Goal: Task Accomplishment & Management: Use online tool/utility

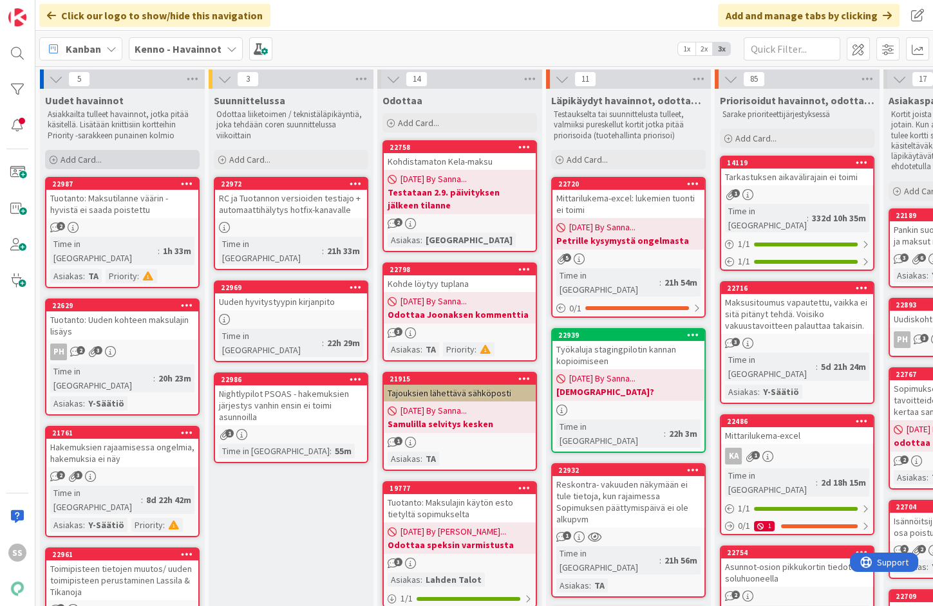
click at [96, 157] on span "Add Card..." at bounding box center [81, 160] width 41 height 12
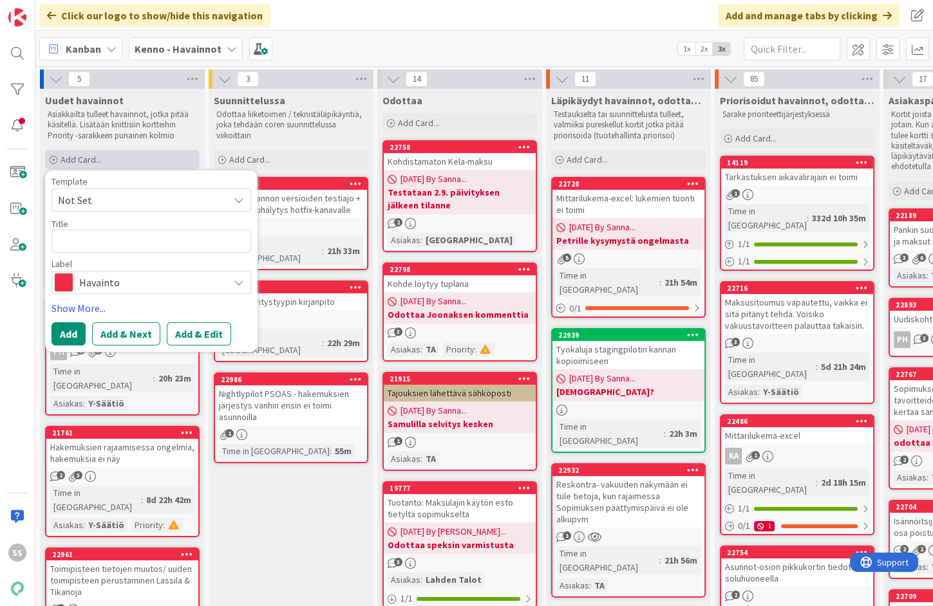
type textarea "x"
type textarea "P"
type textarea "x"
type textarea "Py"
type textarea "x"
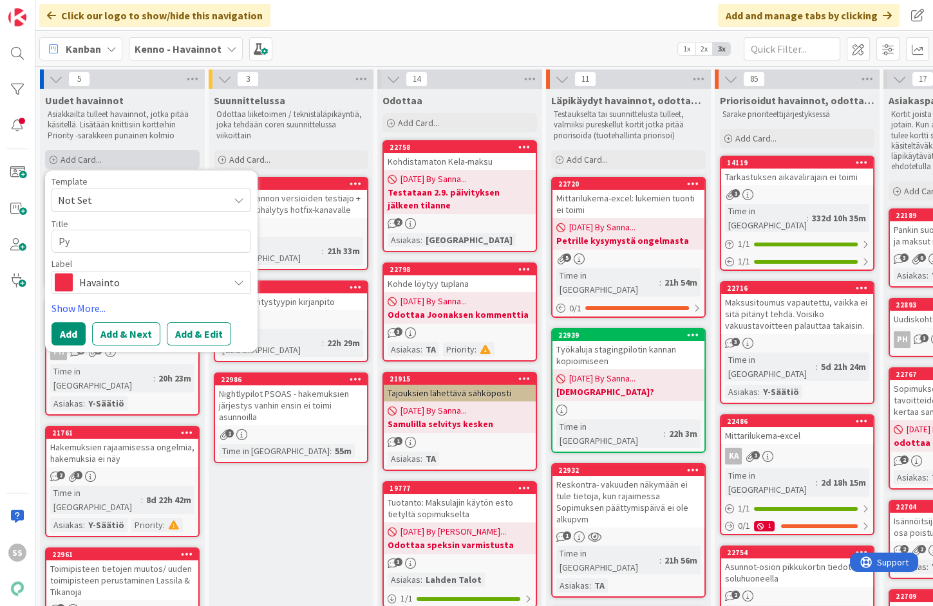
type textarea "Pys"
type textarea "x"
type textarea "Pysä"
type textarea "x"
type textarea "Pysäk"
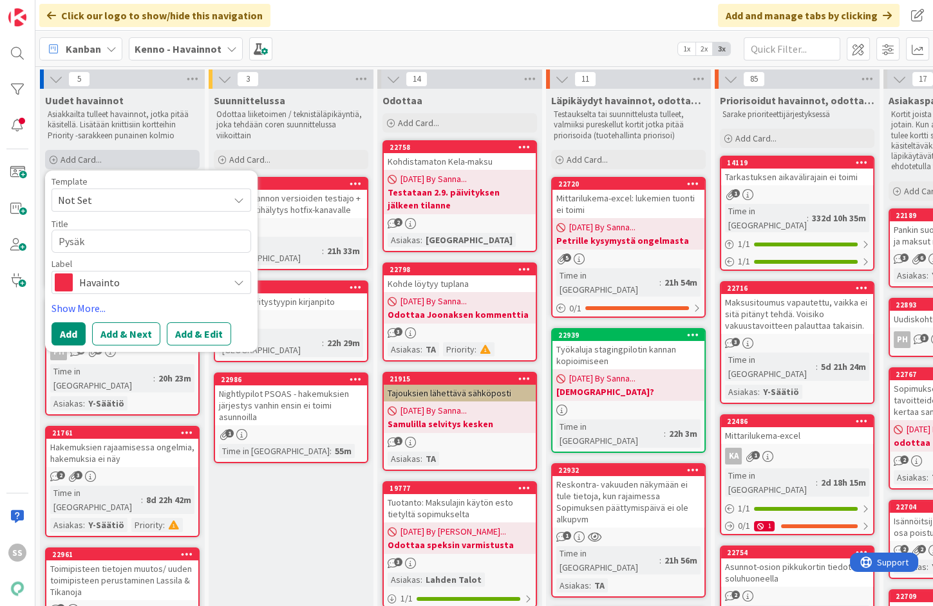
type textarea "x"
type textarea "Pysäkö"
type textarea "x"
type textarea "Pysäköi"
type textarea "x"
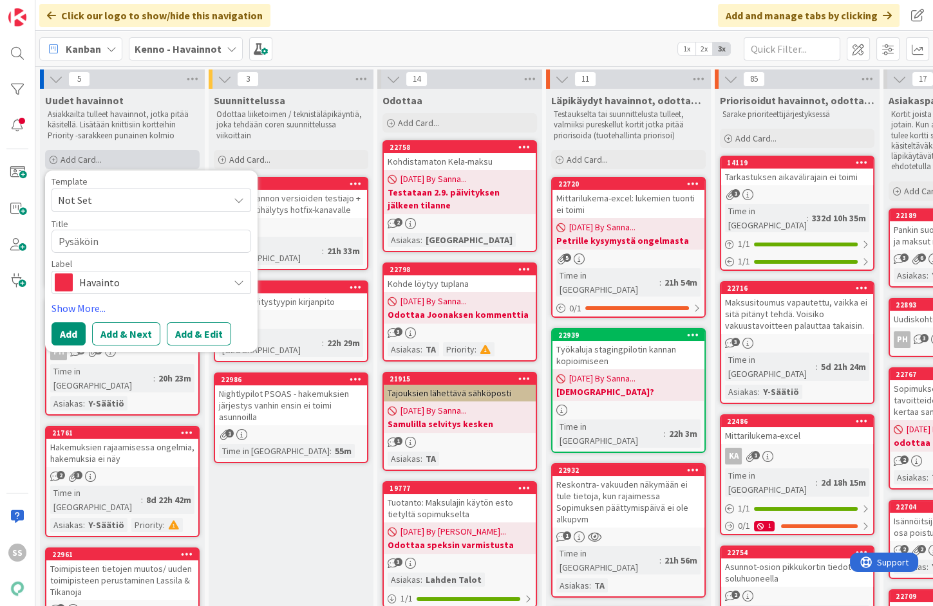
type textarea "Pysäköint"
type textarea "x"
type textarea "Pysäköinti"
type textarea "x"
type textarea "Pysäköintip"
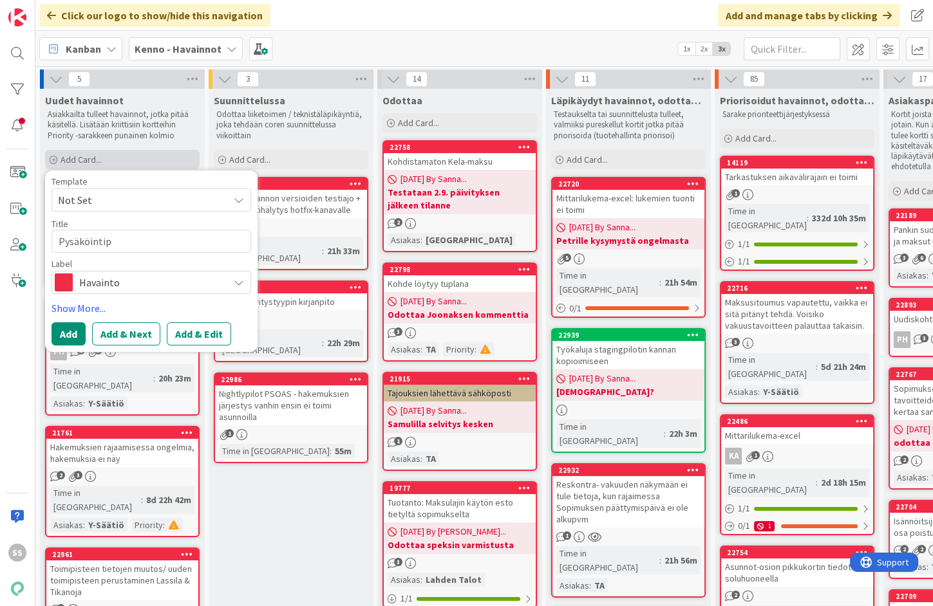
type textarea "x"
type textarea "Pysäköintipa"
type textarea "x"
type textarea "Pysäköintipai"
type textarea "x"
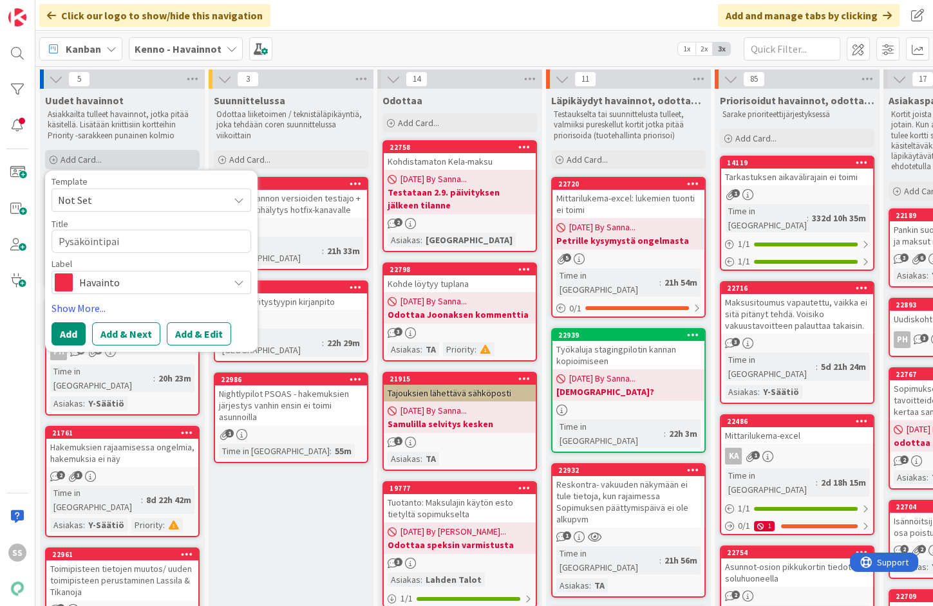
type textarea "Pysäköintipaik"
type textarea "x"
type textarea "Pysäköintipaika"
type textarea "x"
type textarea "Pysäköintipaikan"
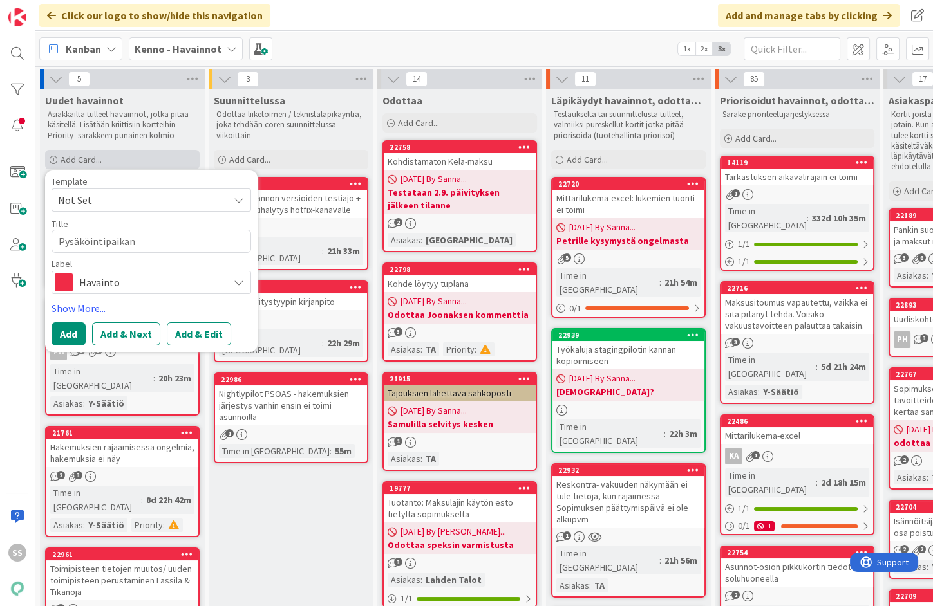
type textarea "x"
type textarea "Pysäköintipaikan"
type textarea "x"
type textarea "Pysäköintipaikan i"
type textarea "x"
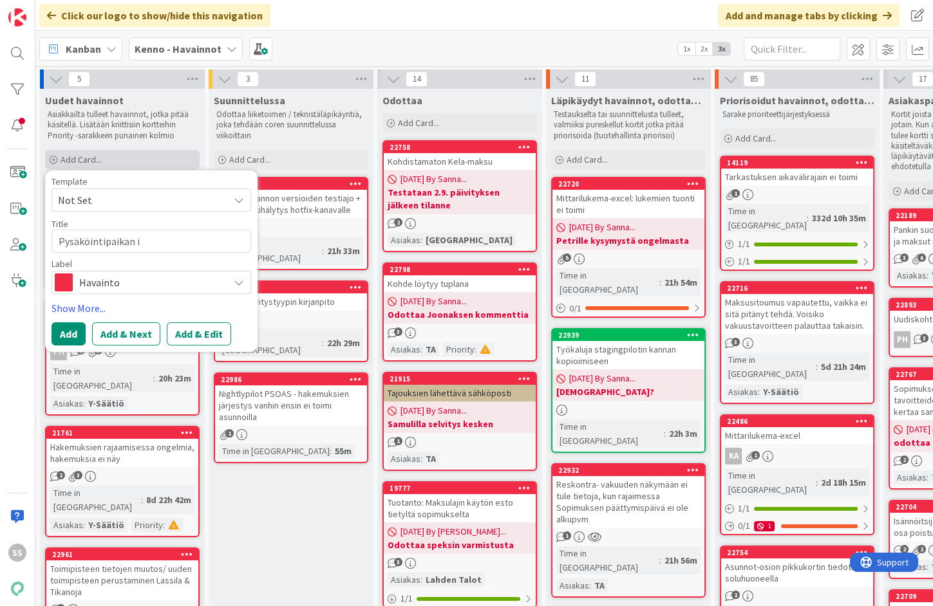
type textarea "Pysäköintipaikan ir"
type textarea "x"
type textarea "Pysäköintipaikan irt"
type textarea "x"
type textarea "Pysäköintipaikan irti"
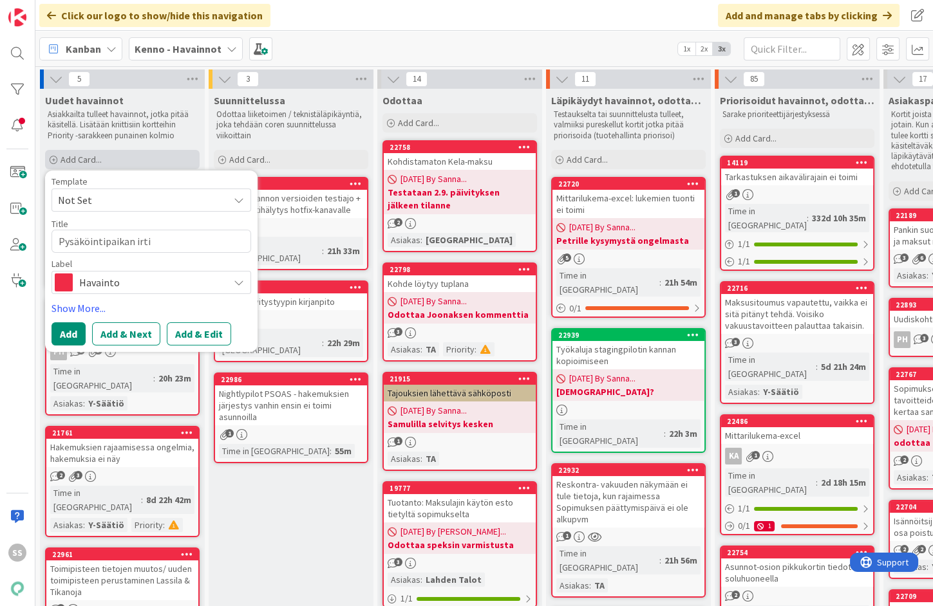
type textarea "x"
type textarea "Pysäköintipaikan irtis"
type textarea "x"
type textarea "Pysäköintipaikan irtisa"
type textarea "x"
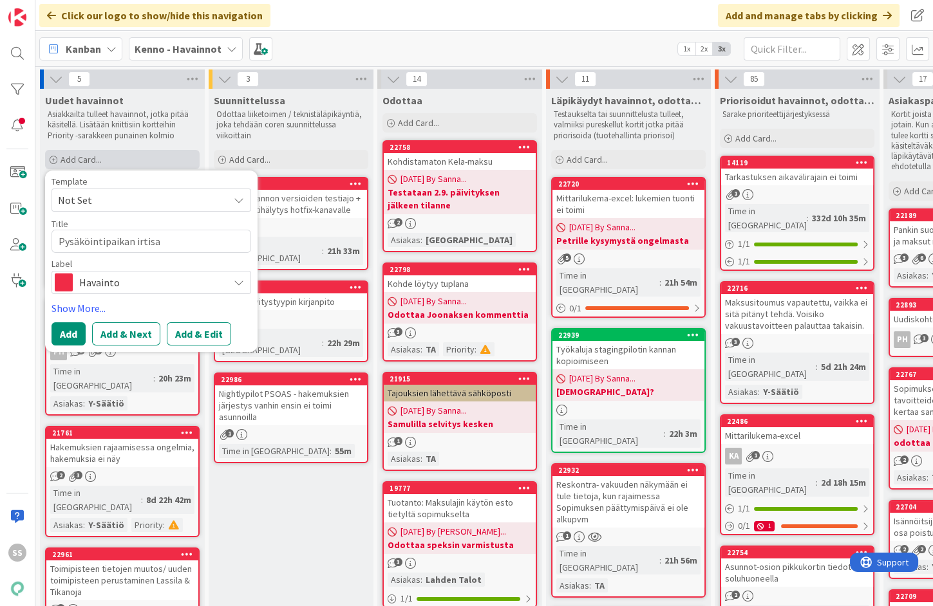
type textarea "Pysäköintipaikan irtisan"
type textarea "x"
type textarea "Pysäköintipaikan irtisanom"
type textarea "x"
type textarea "Pysäköintipaikan irtisanomi"
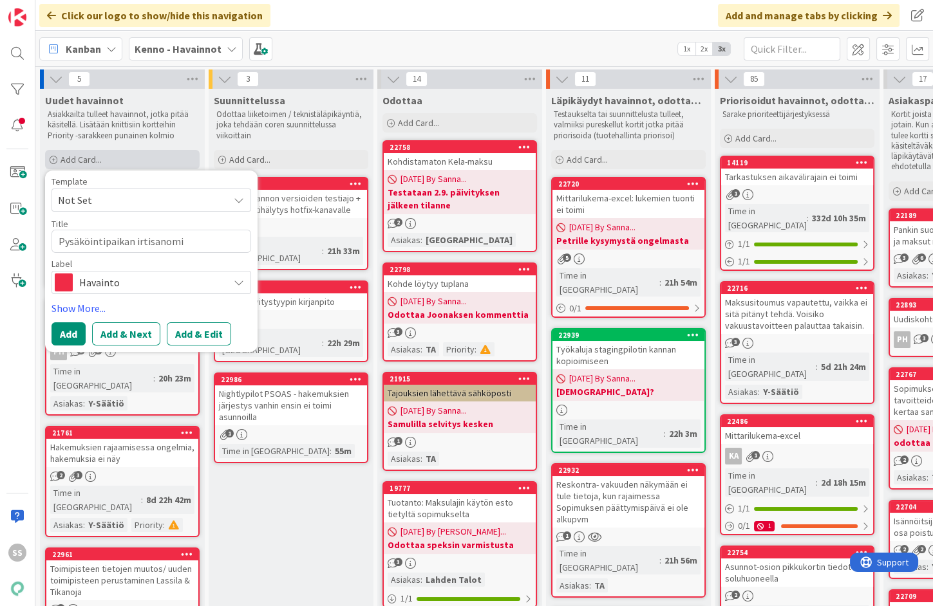
type textarea "x"
type textarea "Pysäköintipaikan irtisanomine"
type textarea "x"
type textarea "Pysäköintipaikan irtisanominen"
type textarea "x"
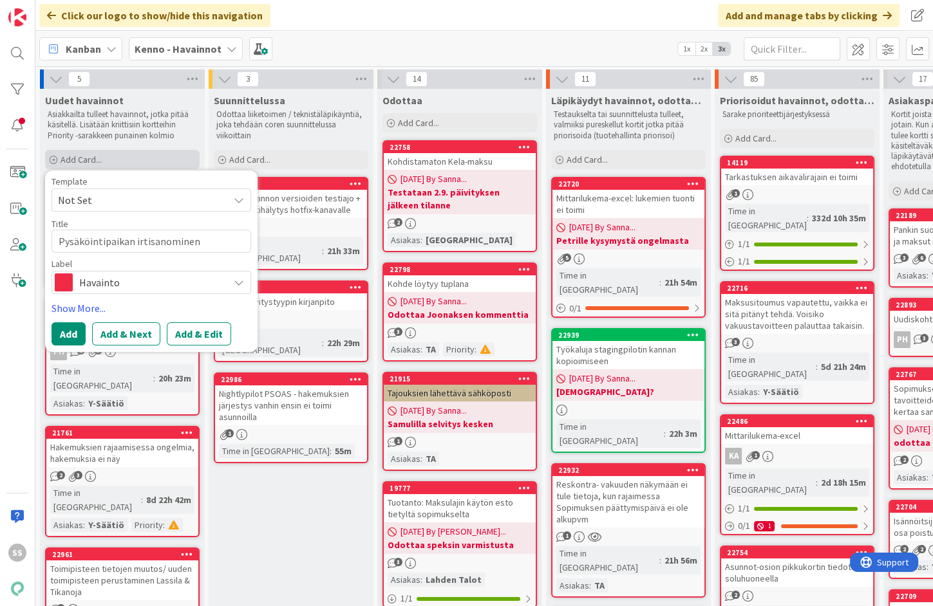
type textarea "Pysäköintipaikan irtisanominen e"
type textarea "x"
type textarea "Pysäköintipaikan irtisanominen ei"
type textarea "x"
type textarea "Pysäköintipaikan irtisanominen ei o"
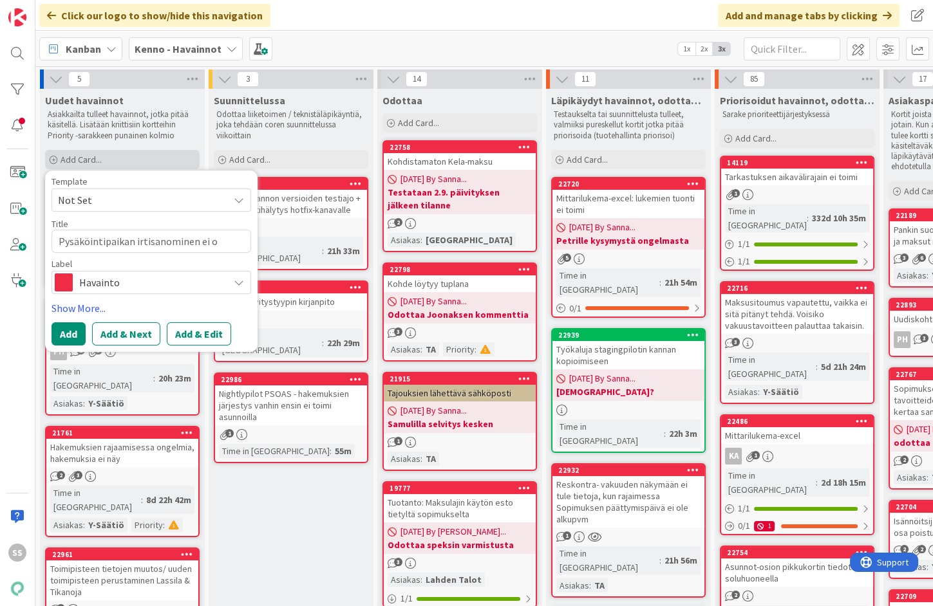
type textarea "x"
type textarea "Pysäköintipaikan irtisanominen ei on"
type textarea "x"
type textarea "Pysäköintipaikan irtisanominen ei onn"
type textarea "x"
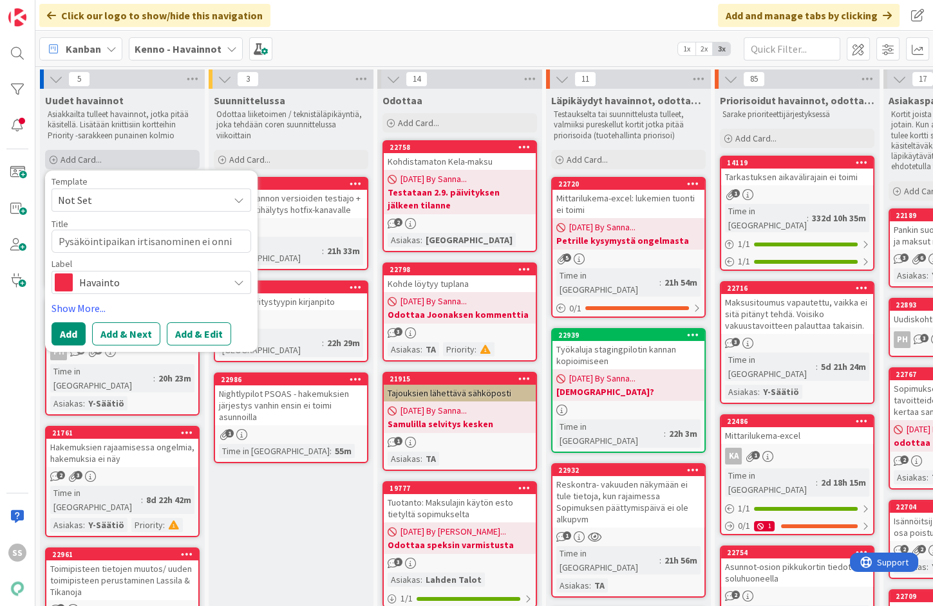
type textarea "Pysäköintipaikan irtisanominen ei onnis"
type textarea "x"
type textarea "Pysäköintipaikan irtisanominen ei onnist"
type textarea "x"
type textarea "Pysäköintipaikan irtisanominen ei onnistu"
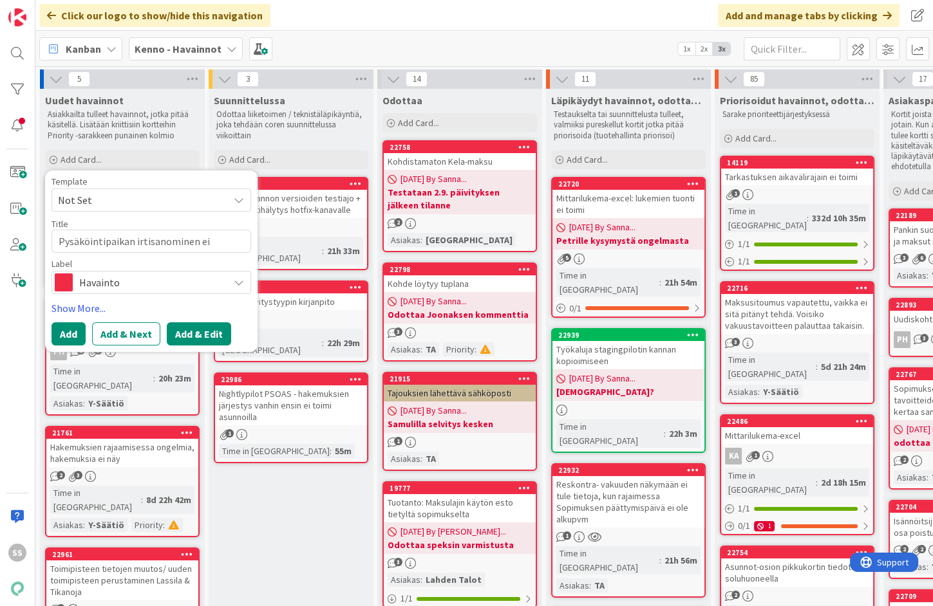
click at [206, 341] on button "Add & Edit" at bounding box center [199, 333] width 64 height 23
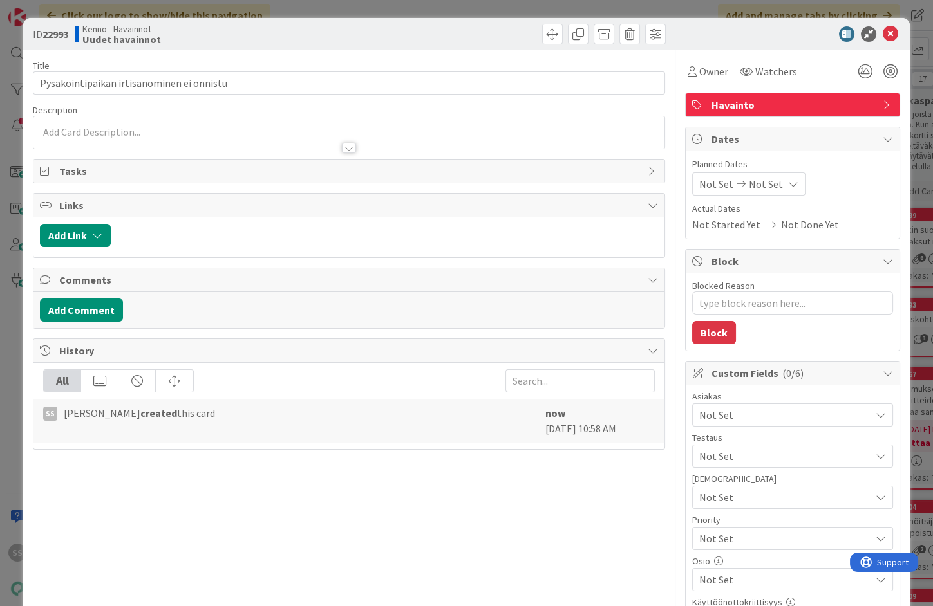
click at [226, 133] on div at bounding box center [348, 133] width 631 height 32
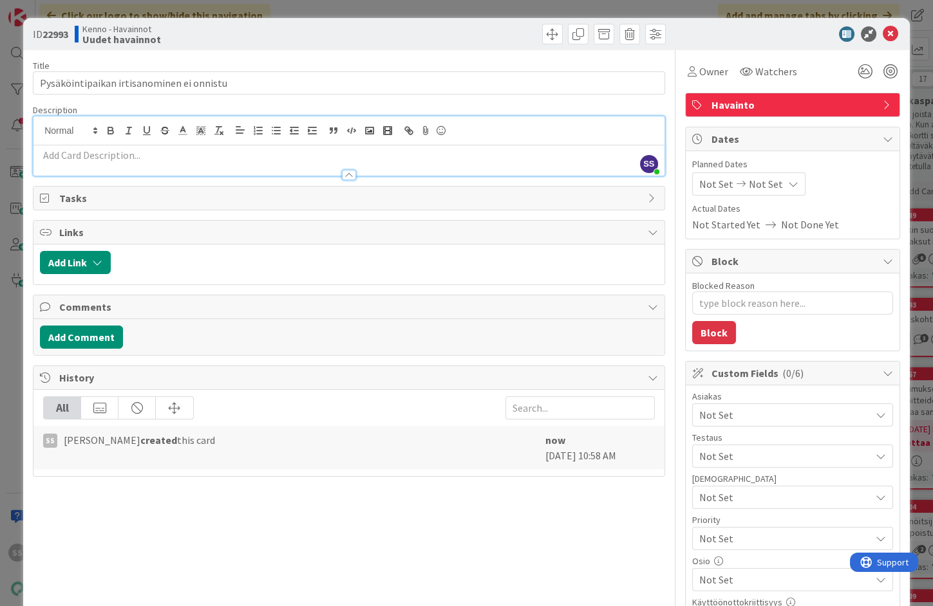
click at [156, 162] on div at bounding box center [348, 169] width 631 height 14
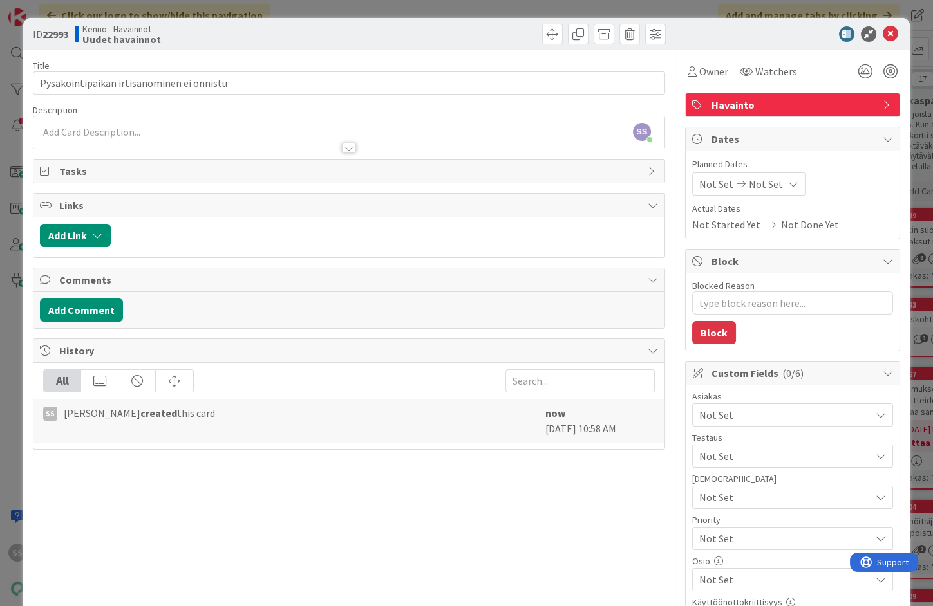
click at [150, 129] on p at bounding box center [349, 132] width 618 height 15
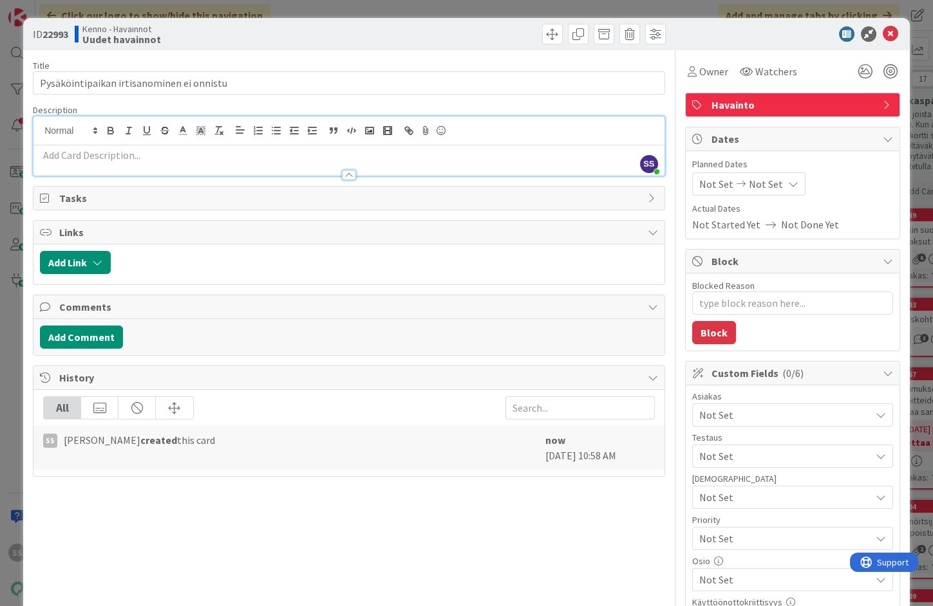
click at [106, 149] on p at bounding box center [349, 155] width 618 height 15
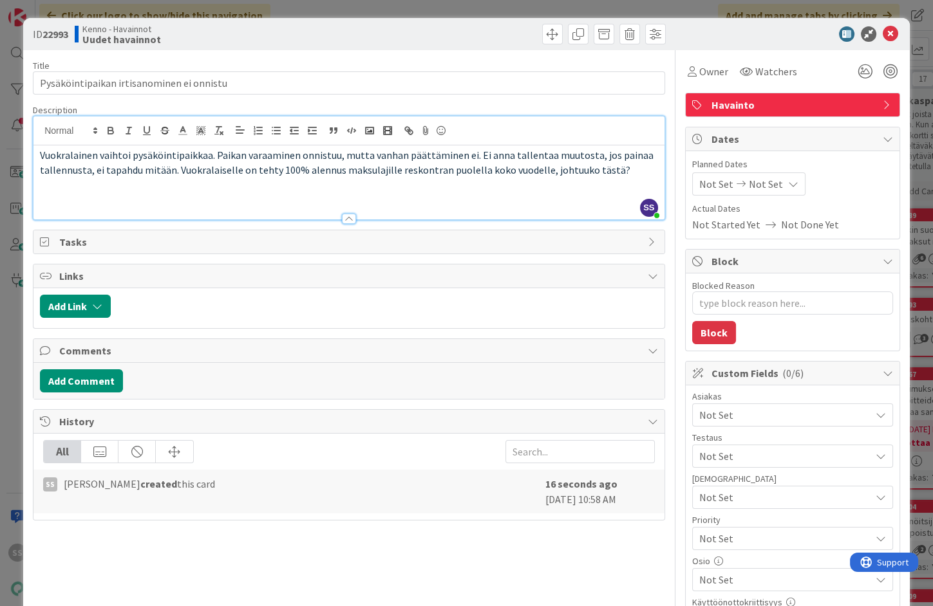
click at [270, 196] on p at bounding box center [349, 199] width 618 height 15
paste div
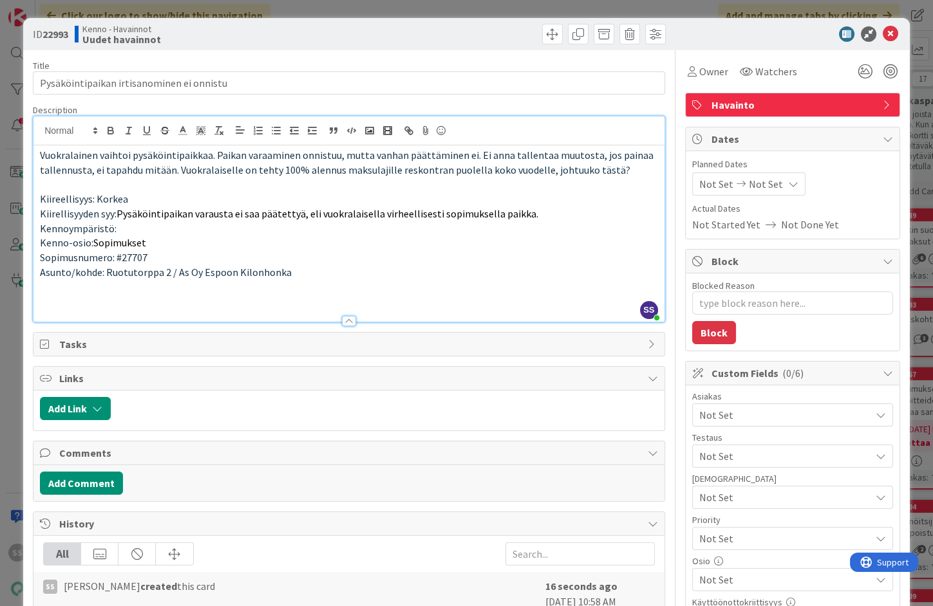
type textarea "x"
drag, startPoint x: 214, startPoint y: 292, endPoint x: 228, endPoint y: 297, distance: 14.5
click at [214, 292] on p at bounding box center [349, 286] width 618 height 15
click at [221, 304] on p "ASPA: kävin katsomassa xtracen:" at bounding box center [349, 301] width 618 height 15
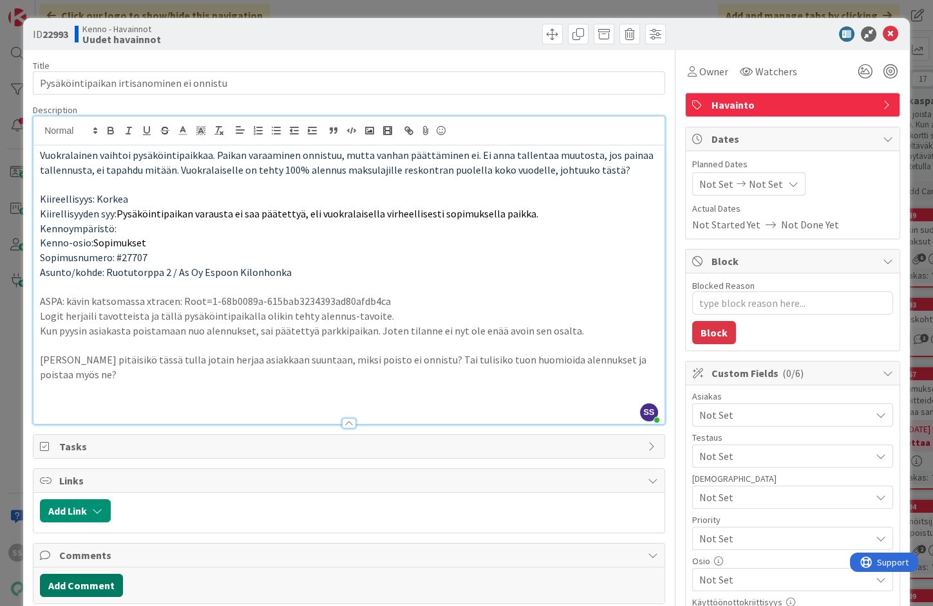
click at [107, 581] on button "Add Comment" at bounding box center [81, 585] width 83 height 23
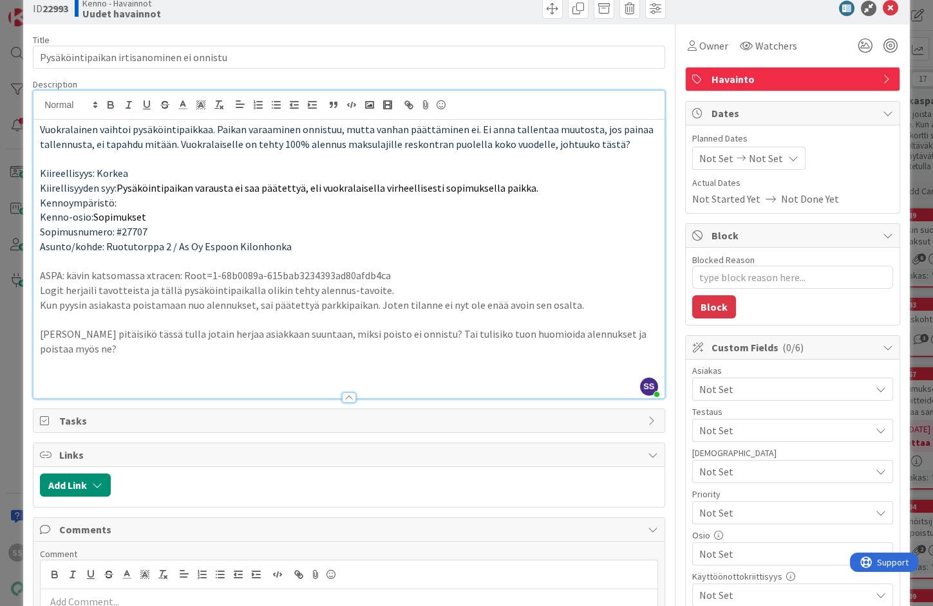
scroll to position [169, 0]
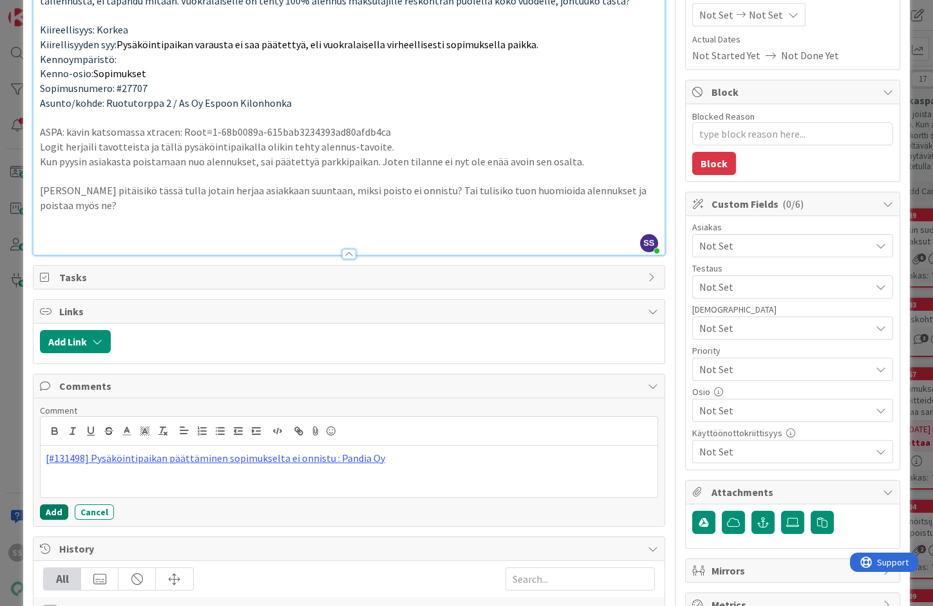
click at [55, 507] on button "Add" at bounding box center [54, 512] width 28 height 15
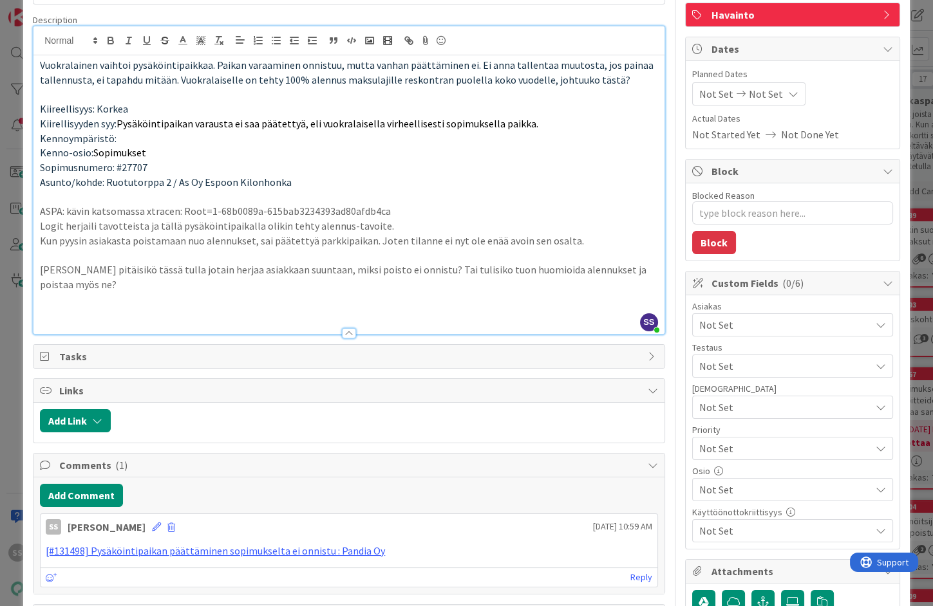
scroll to position [0, 0]
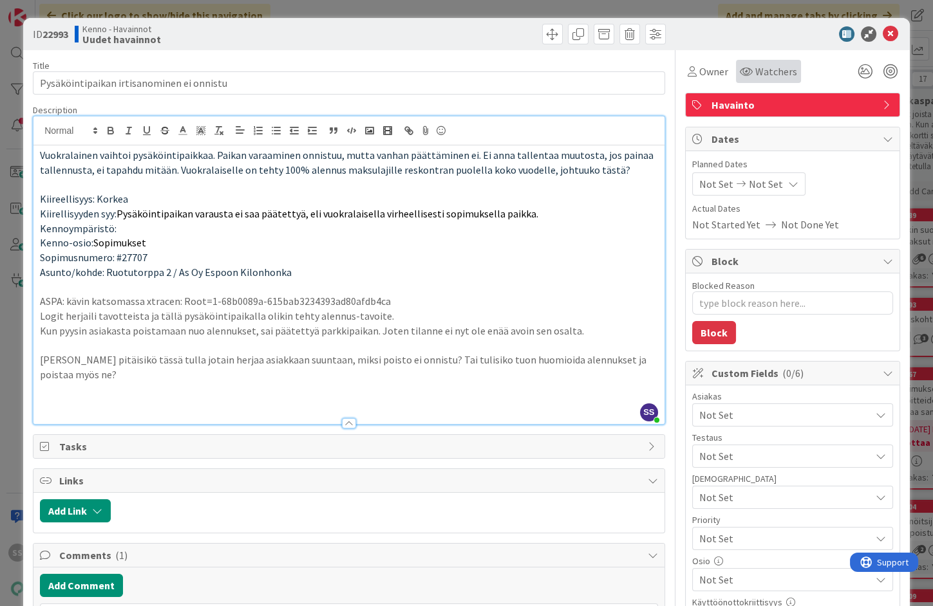
click at [767, 70] on span "Watchers" at bounding box center [776, 71] width 42 height 15
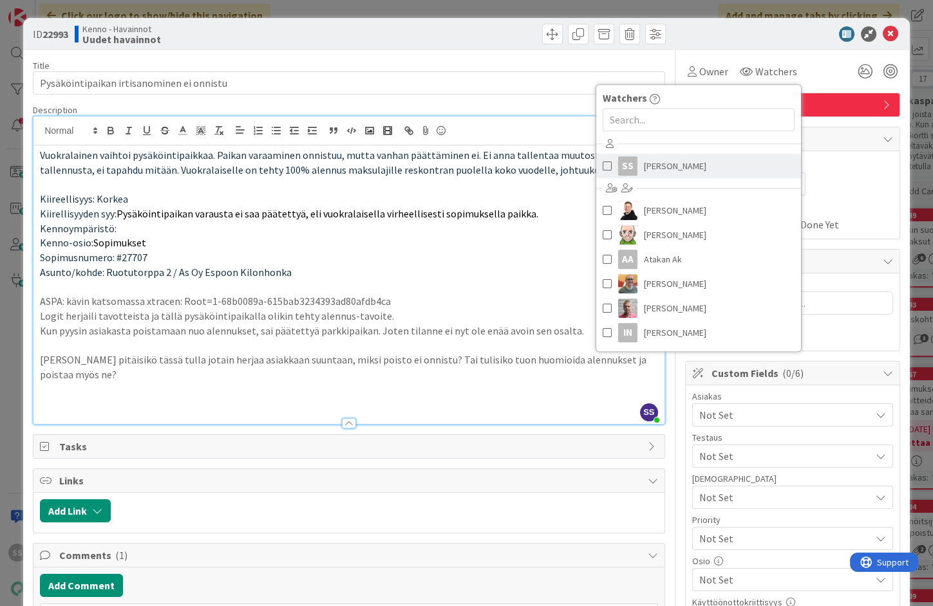
click at [651, 160] on span "[PERSON_NAME]" at bounding box center [675, 165] width 62 height 19
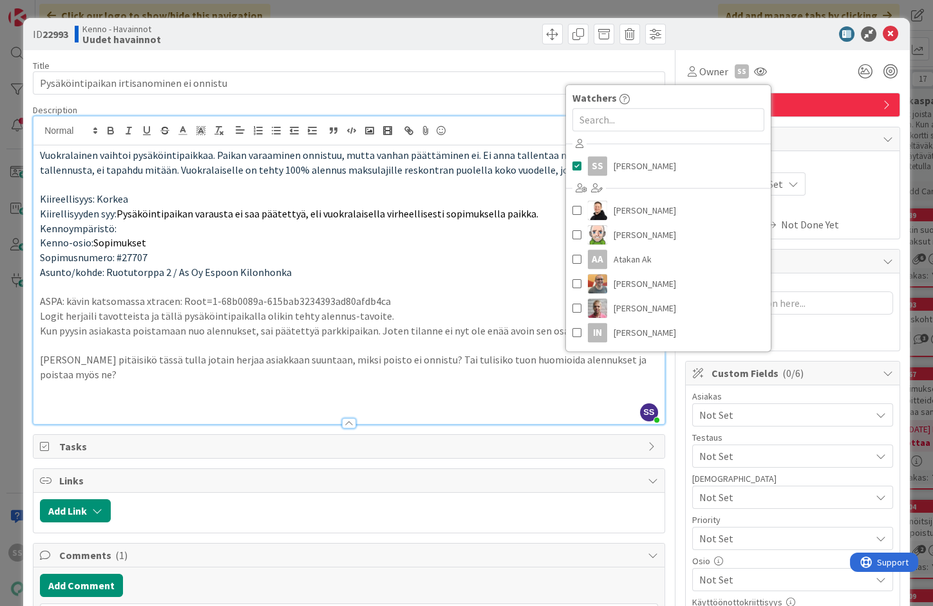
click at [749, 420] on span "Not Set" at bounding box center [784, 414] width 171 height 15
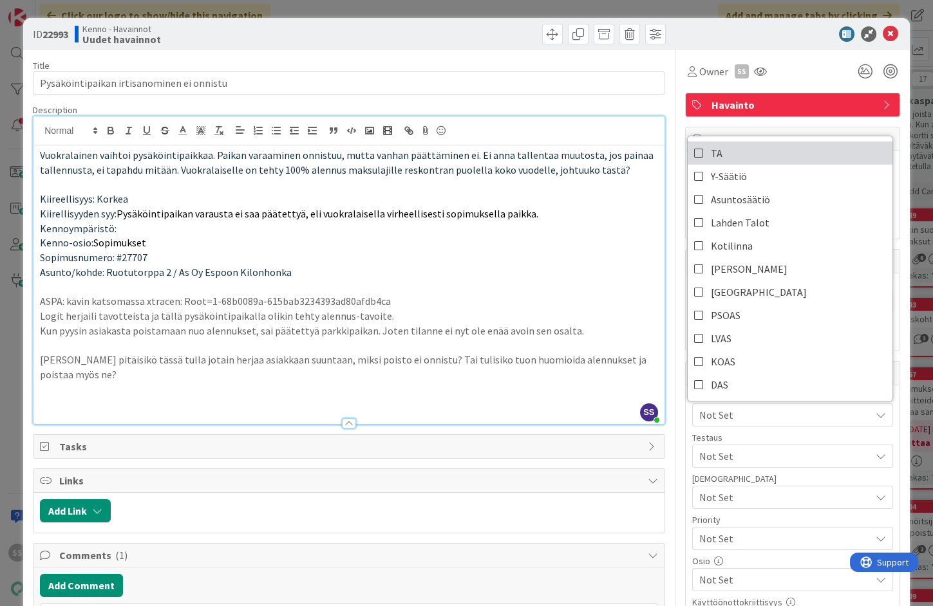
click at [711, 151] on span "TA" at bounding box center [717, 153] width 12 height 19
type textarea "x"
click at [397, 290] on p at bounding box center [349, 286] width 618 height 15
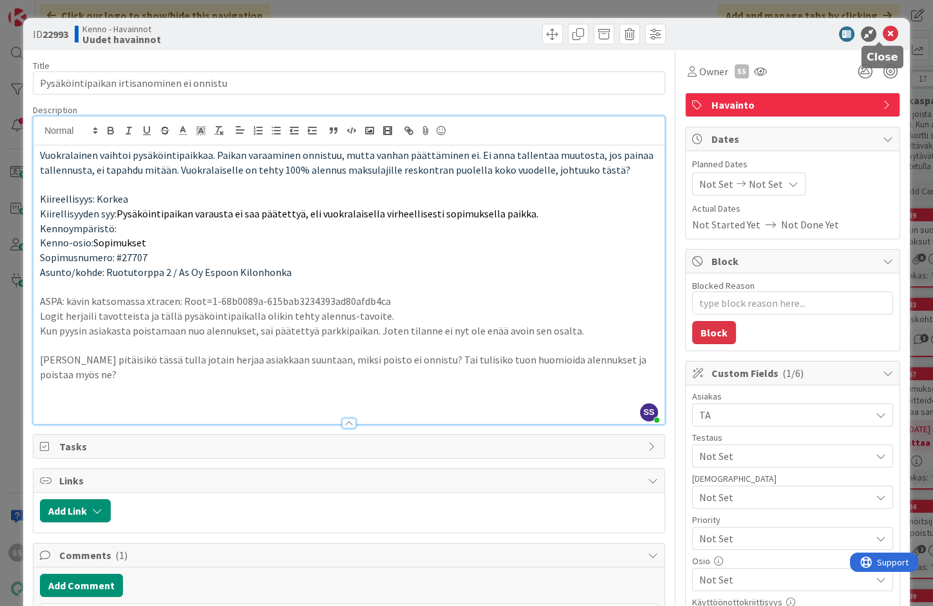
click at [884, 30] on icon at bounding box center [889, 33] width 15 height 15
